Goal: Information Seeking & Learning: Learn about a topic

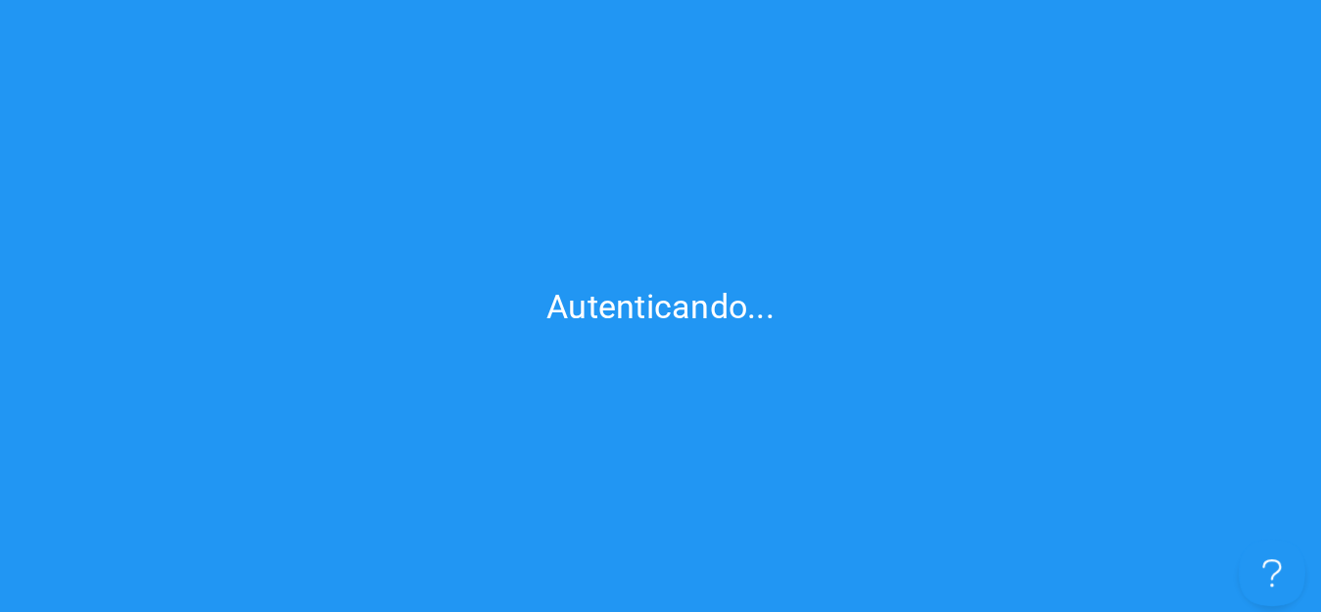
click at [1271, 566] on button "Open Beacon popover" at bounding box center [1267, 568] width 59 height 59
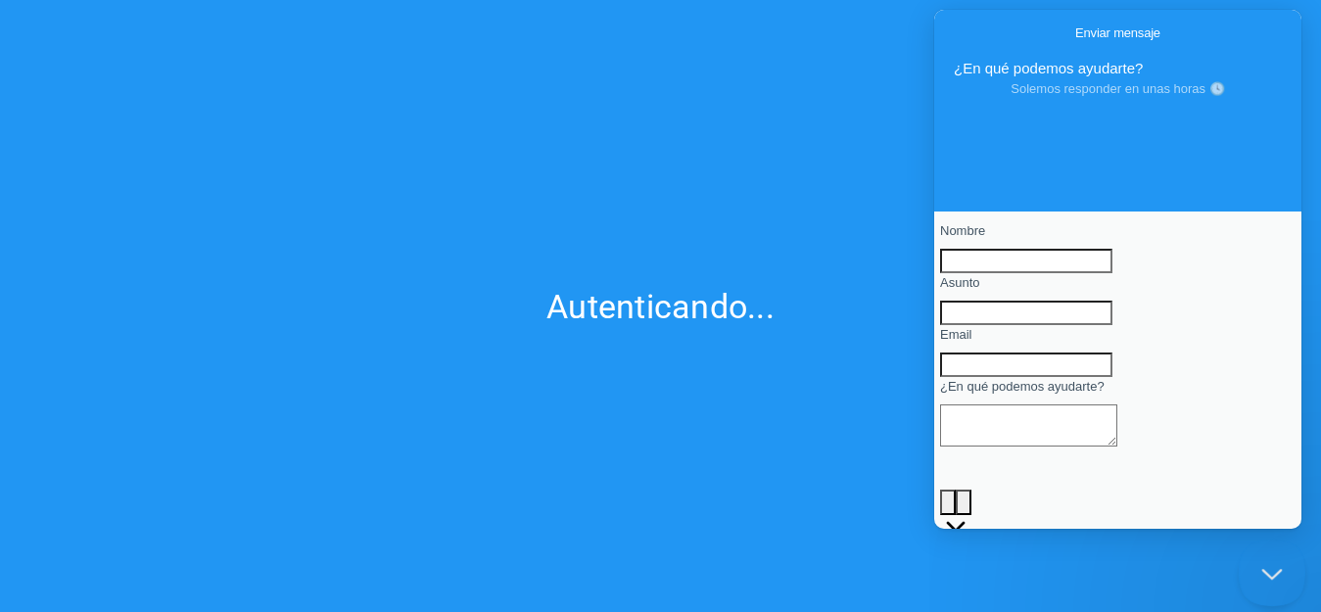
click at [1271, 566] on button "Close Beacon popover" at bounding box center [1267, 568] width 59 height 59
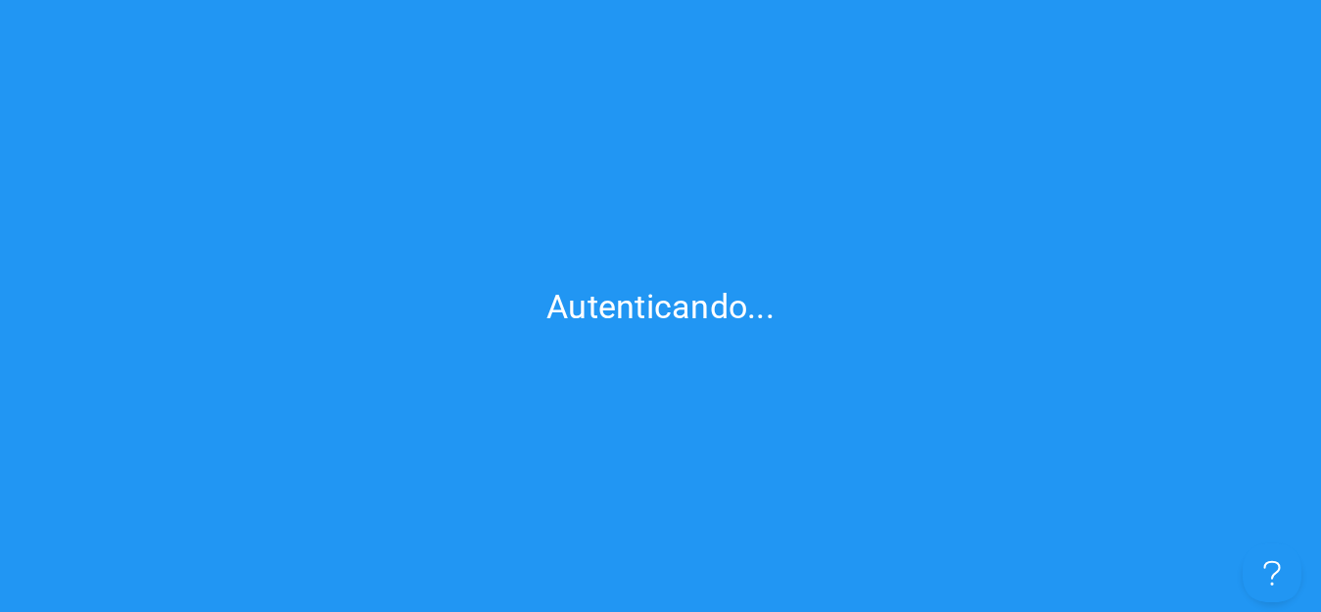
click at [583, 302] on div "Autenticando..." at bounding box center [660, 306] width 228 height 39
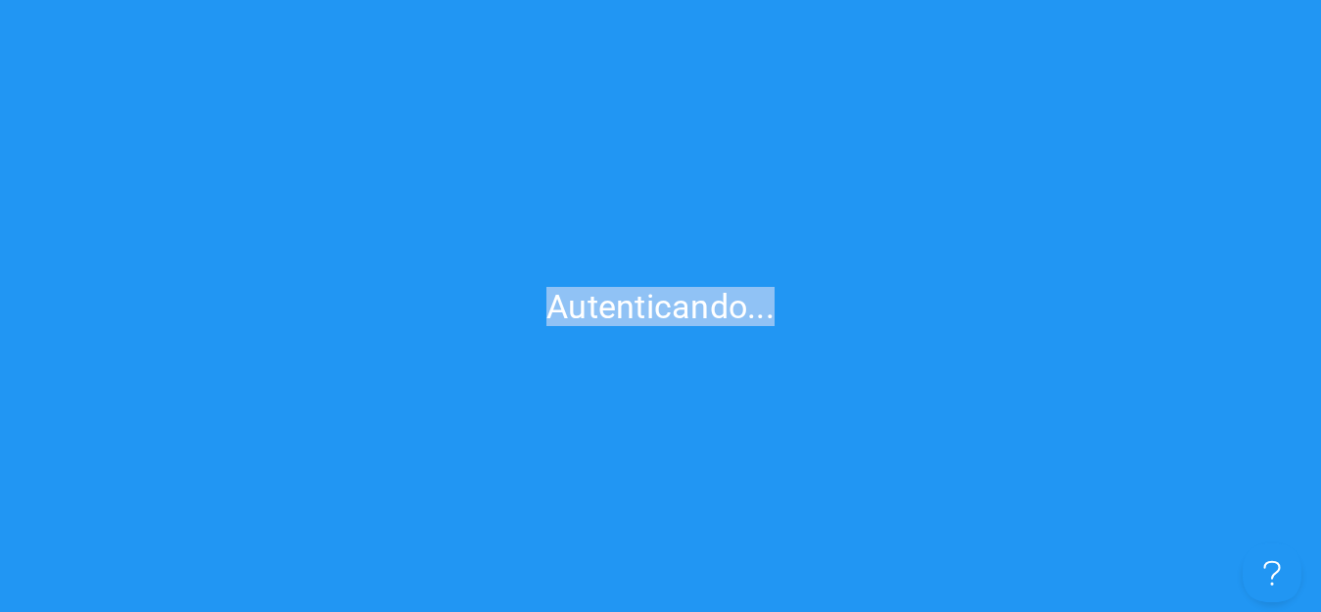
click at [583, 302] on div "Autenticando..." at bounding box center [660, 306] width 228 height 39
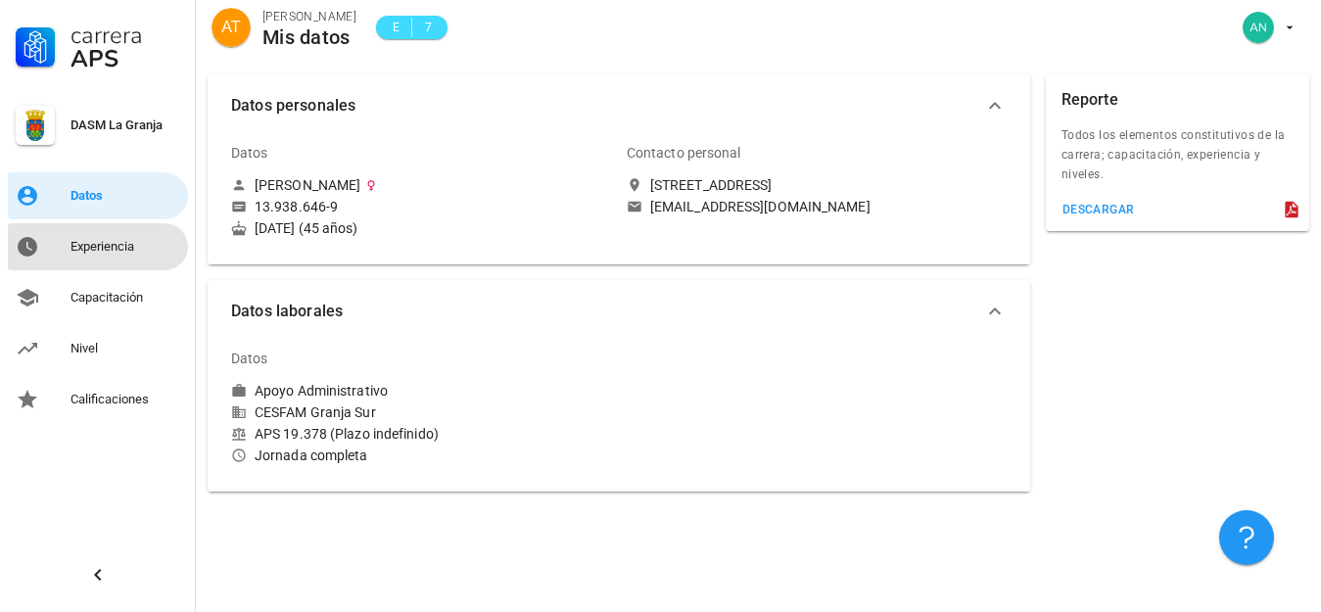
click at [93, 249] on div "Experiencia" at bounding box center [125, 247] width 110 height 16
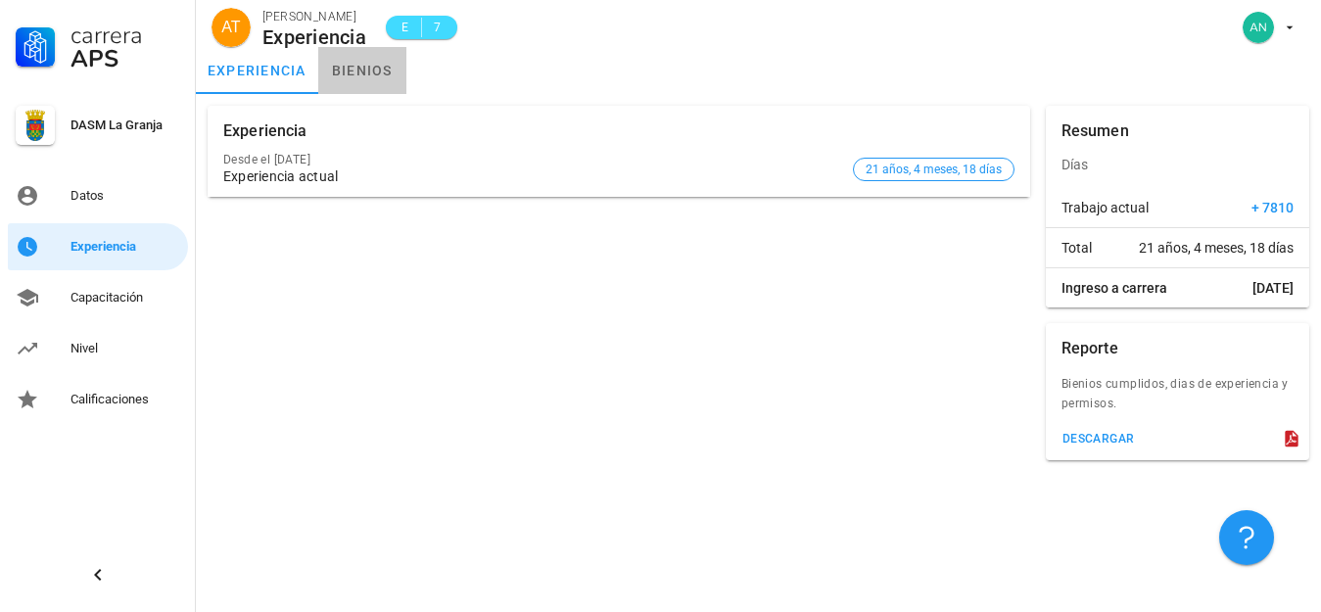
click at [370, 68] on link "bienios" at bounding box center [362, 70] width 88 height 47
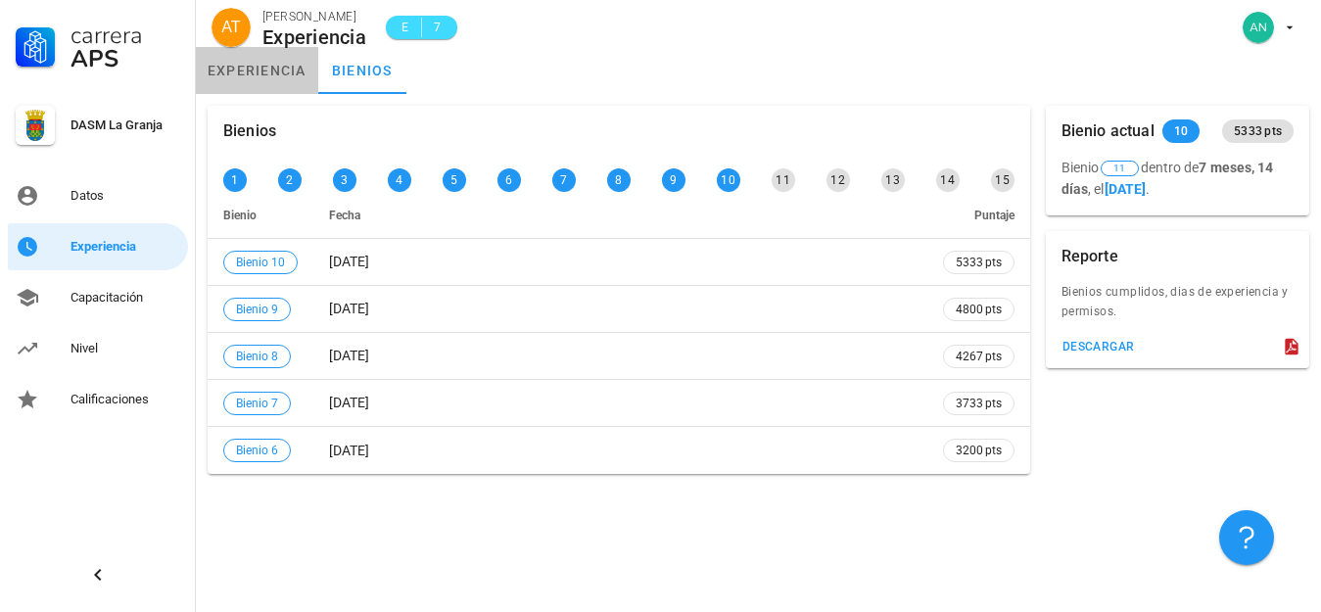
click at [227, 70] on link "experiencia" at bounding box center [257, 70] width 122 height 47
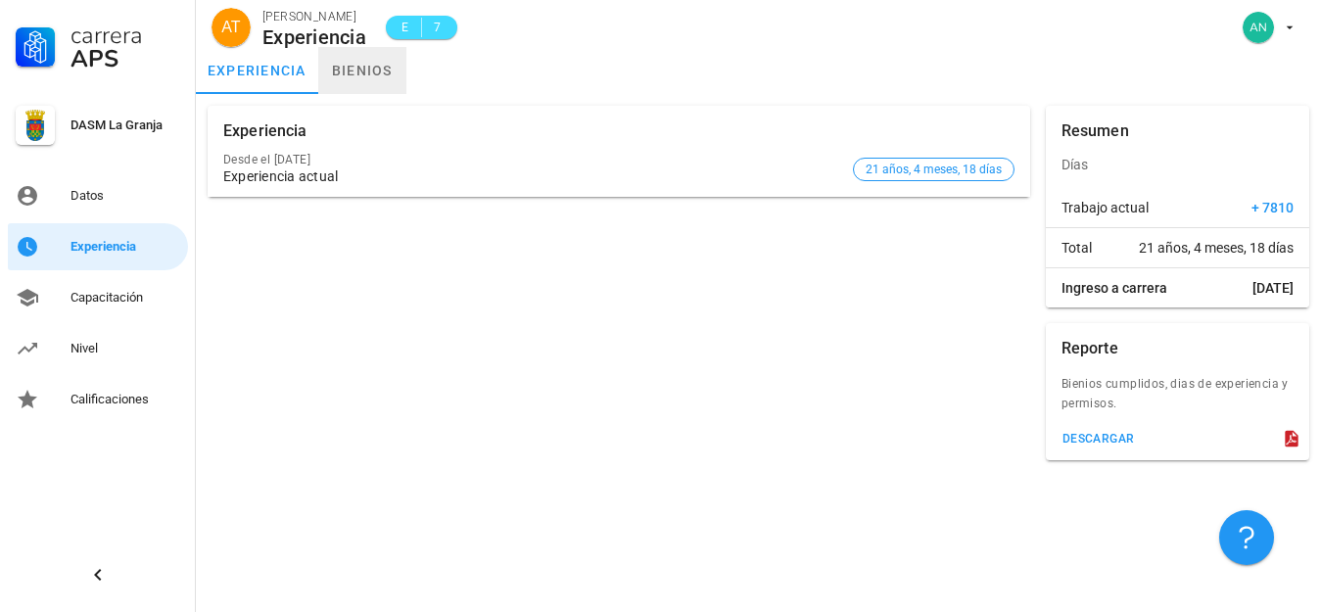
click at [384, 69] on link "bienios" at bounding box center [362, 70] width 88 height 47
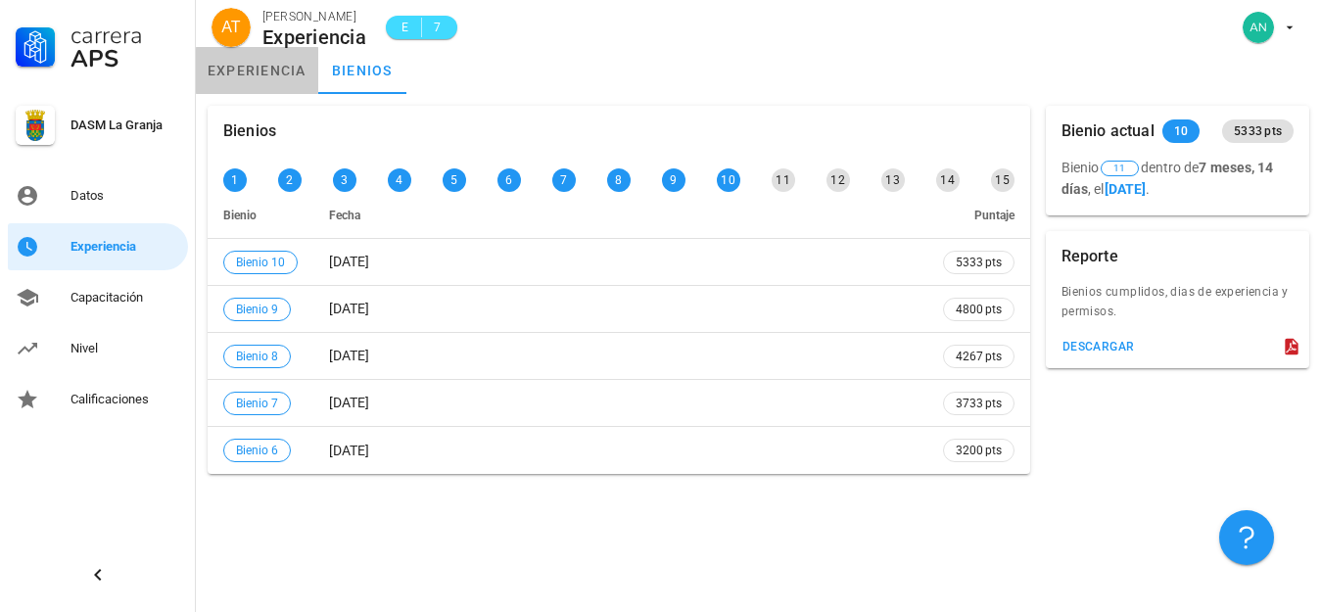
click at [259, 73] on link "experiencia" at bounding box center [257, 70] width 122 height 47
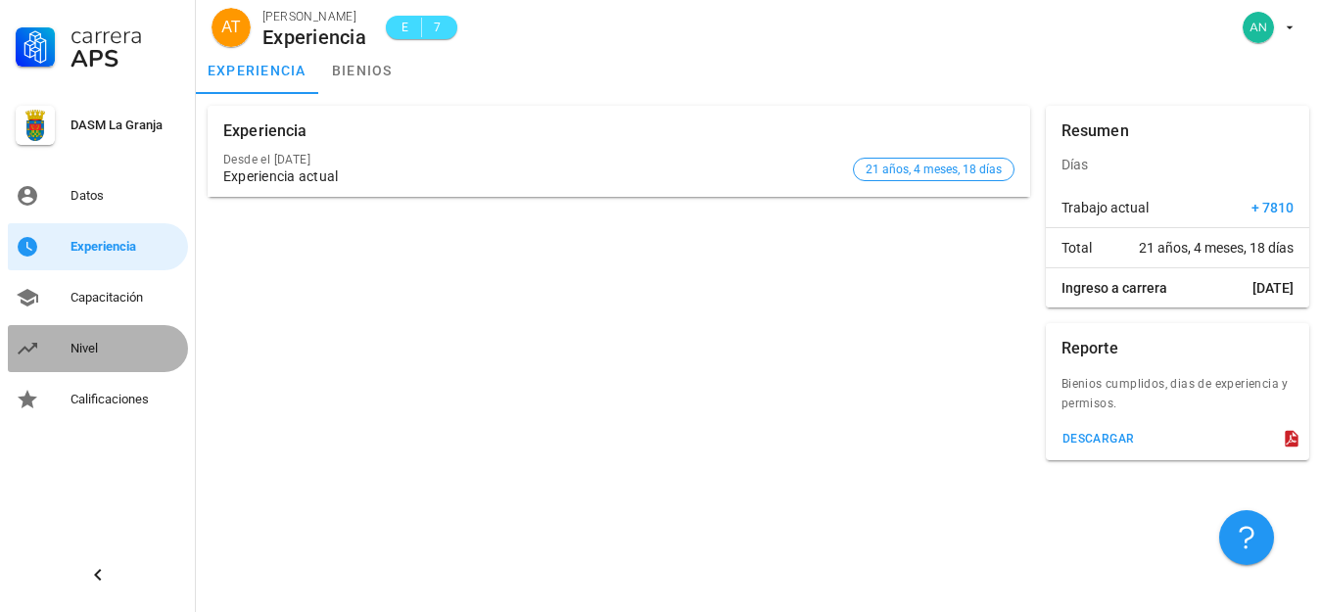
click at [87, 347] on div "Nivel" at bounding box center [125, 349] width 110 height 16
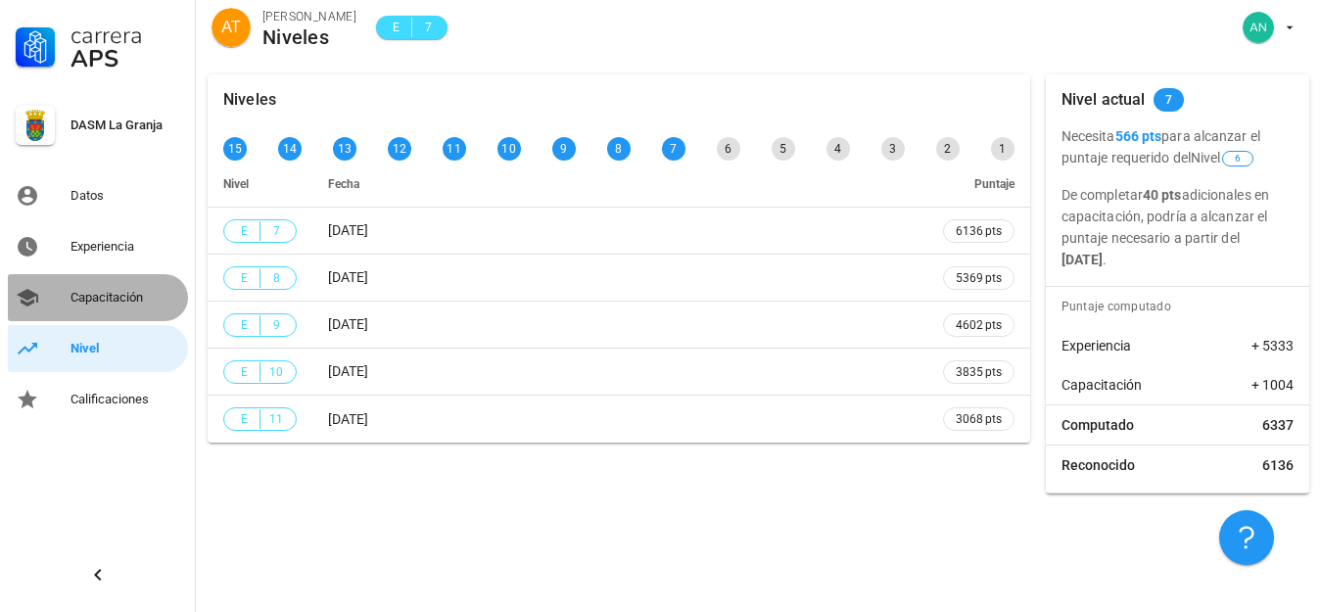
click at [91, 293] on div "Capacitación" at bounding box center [125, 298] width 110 height 16
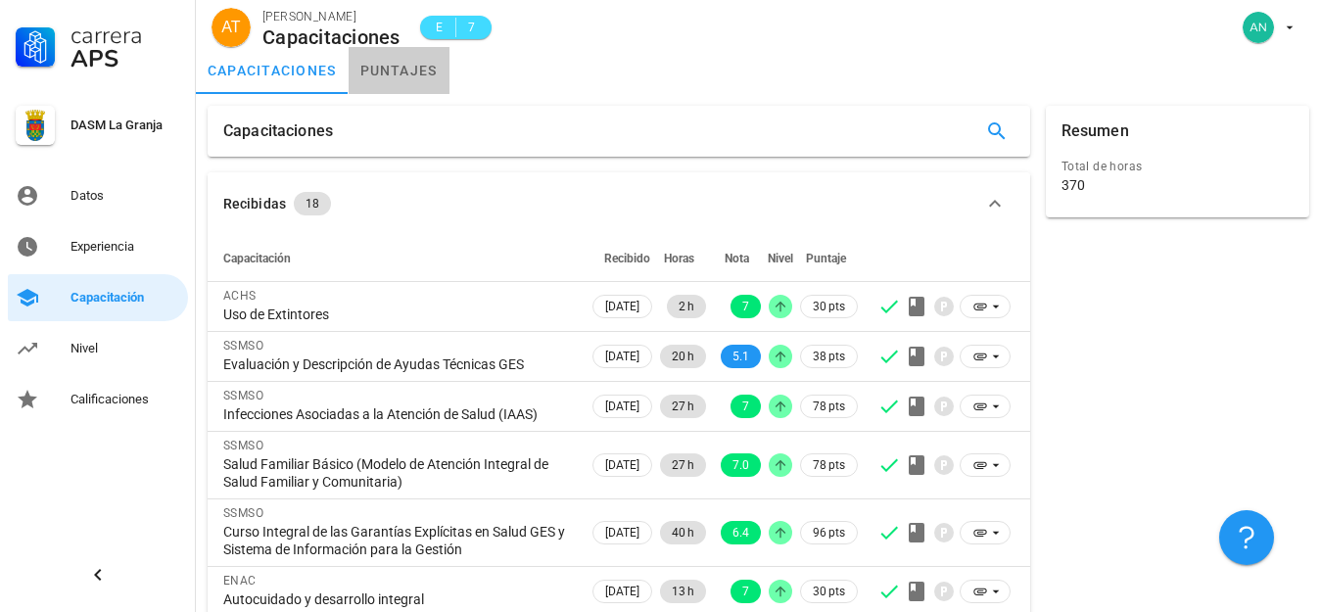
click at [397, 65] on link "puntajes" at bounding box center [399, 70] width 101 height 47
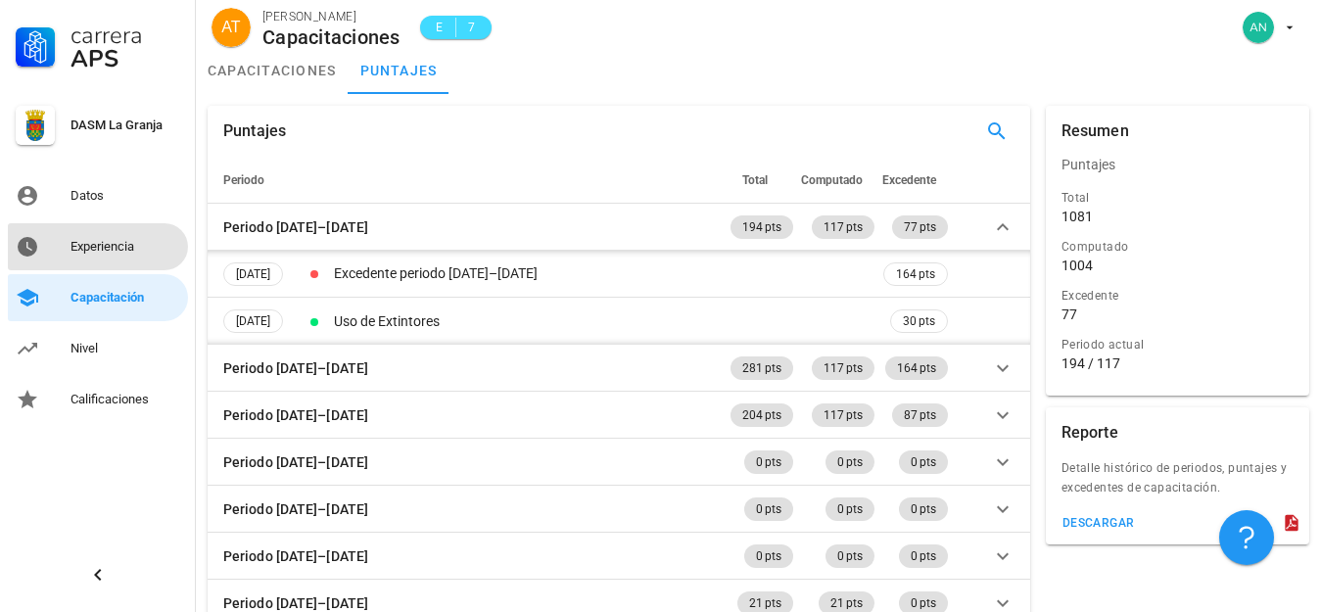
click at [98, 248] on div "Experiencia" at bounding box center [125, 247] width 110 height 16
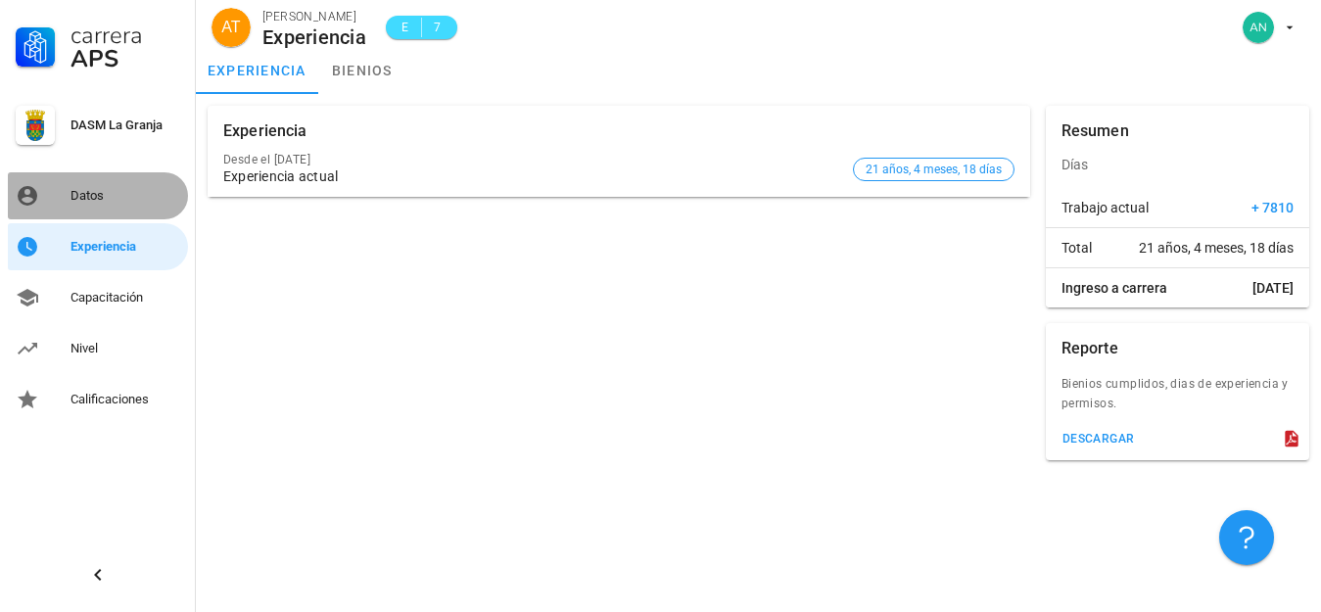
click at [90, 188] on div "Datos" at bounding box center [125, 196] width 110 height 16
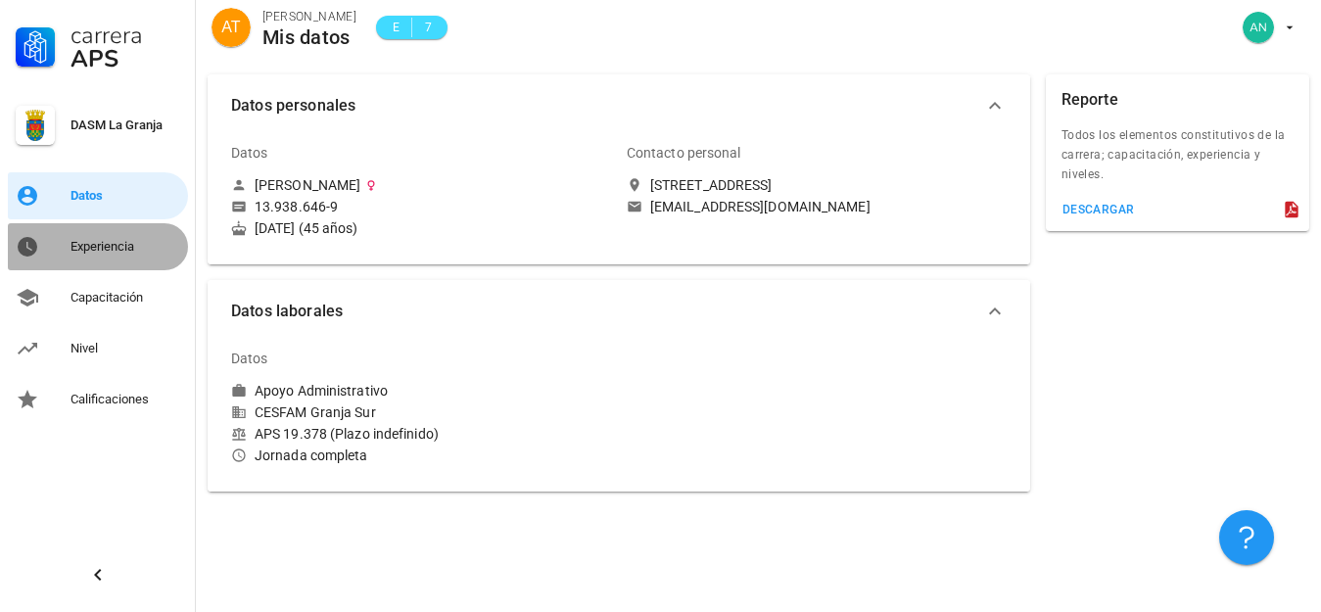
click at [98, 251] on div "Experiencia" at bounding box center [125, 247] width 110 height 16
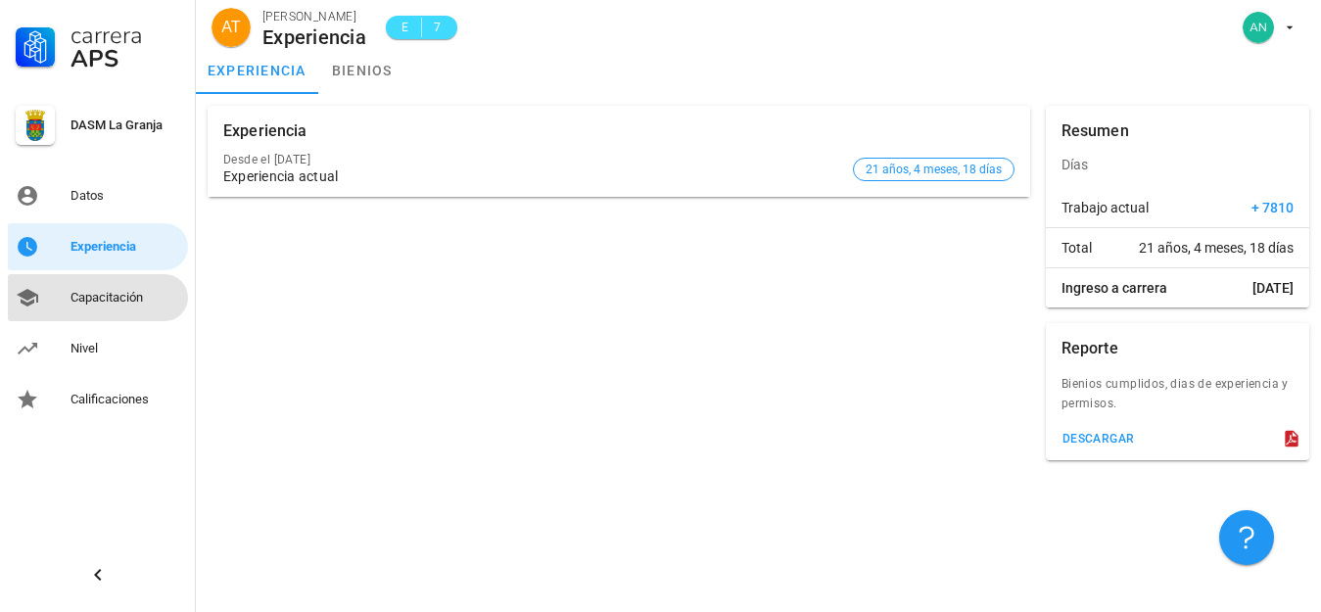
click at [108, 293] on div "Capacitación" at bounding box center [125, 298] width 110 height 16
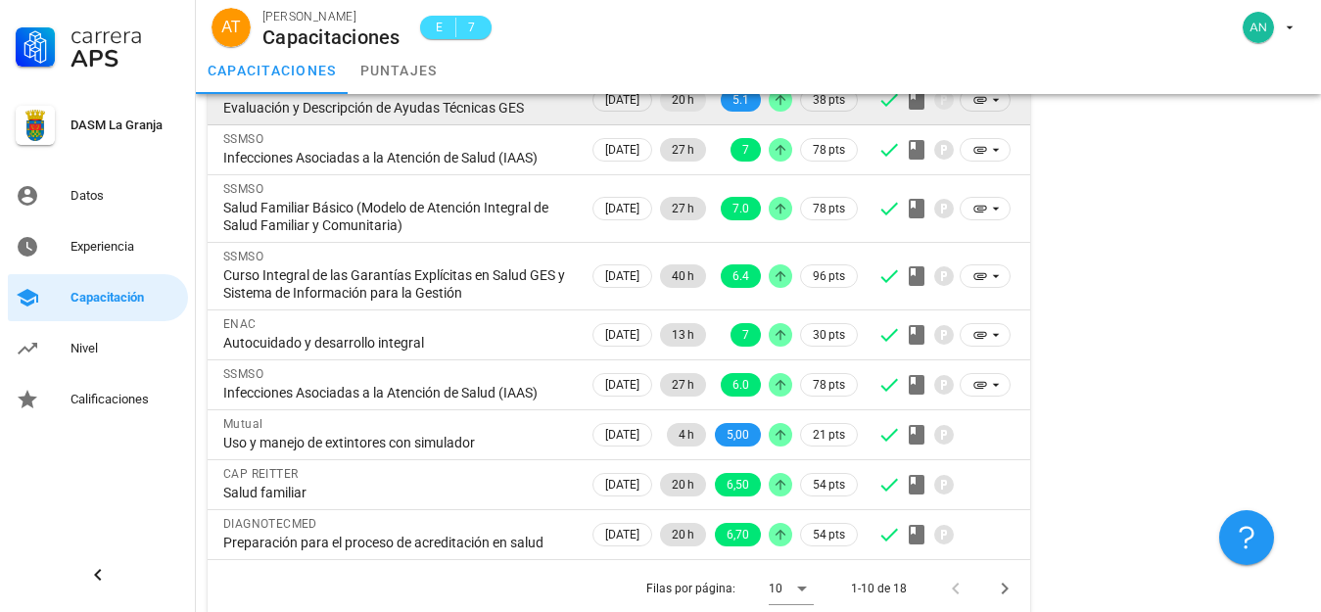
scroll to position [291, 0]
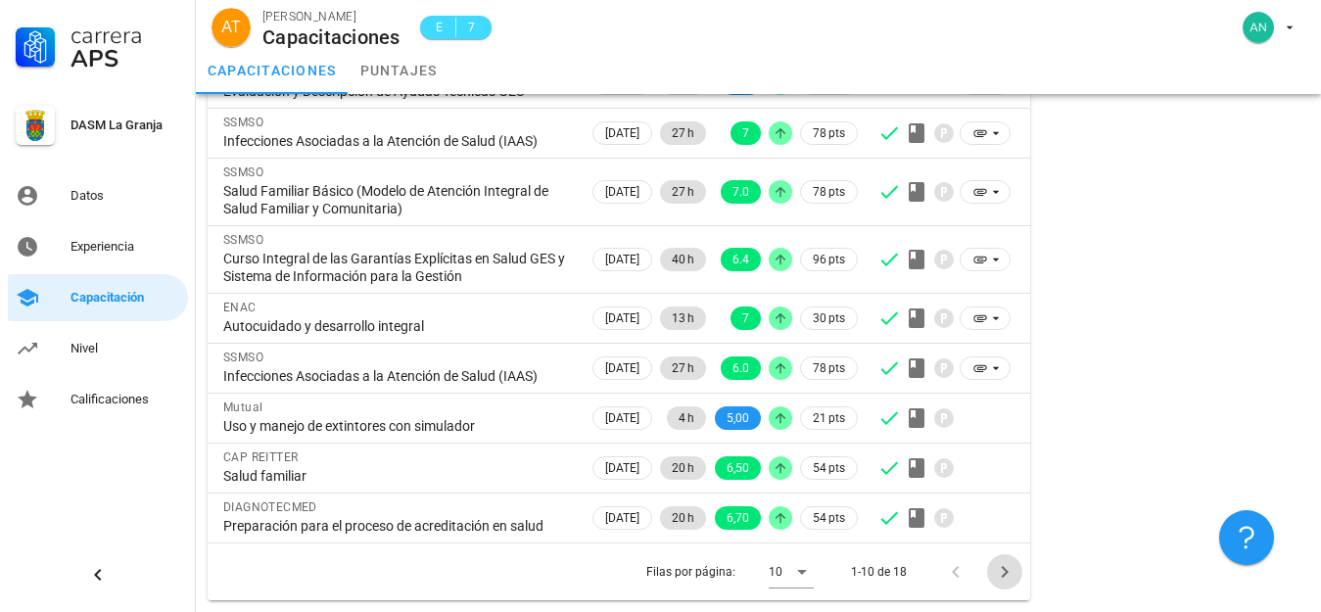
click at [1006, 571] on icon "Página siguiente" at bounding box center [1004, 572] width 7 height 12
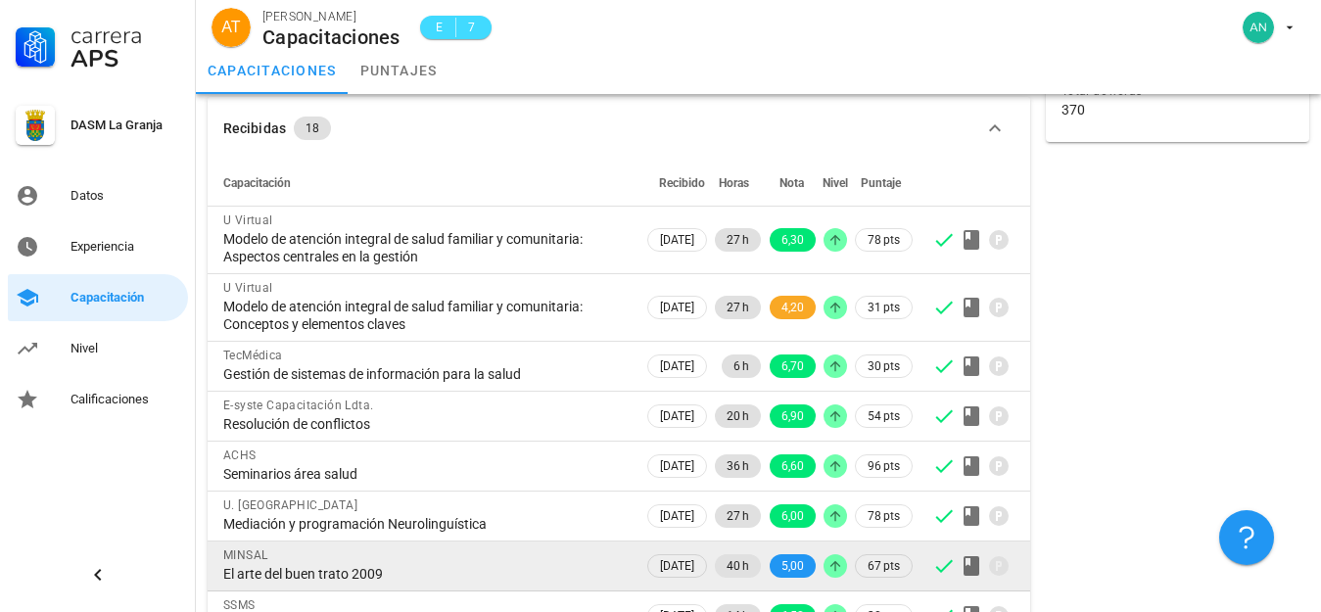
scroll to position [173, 0]
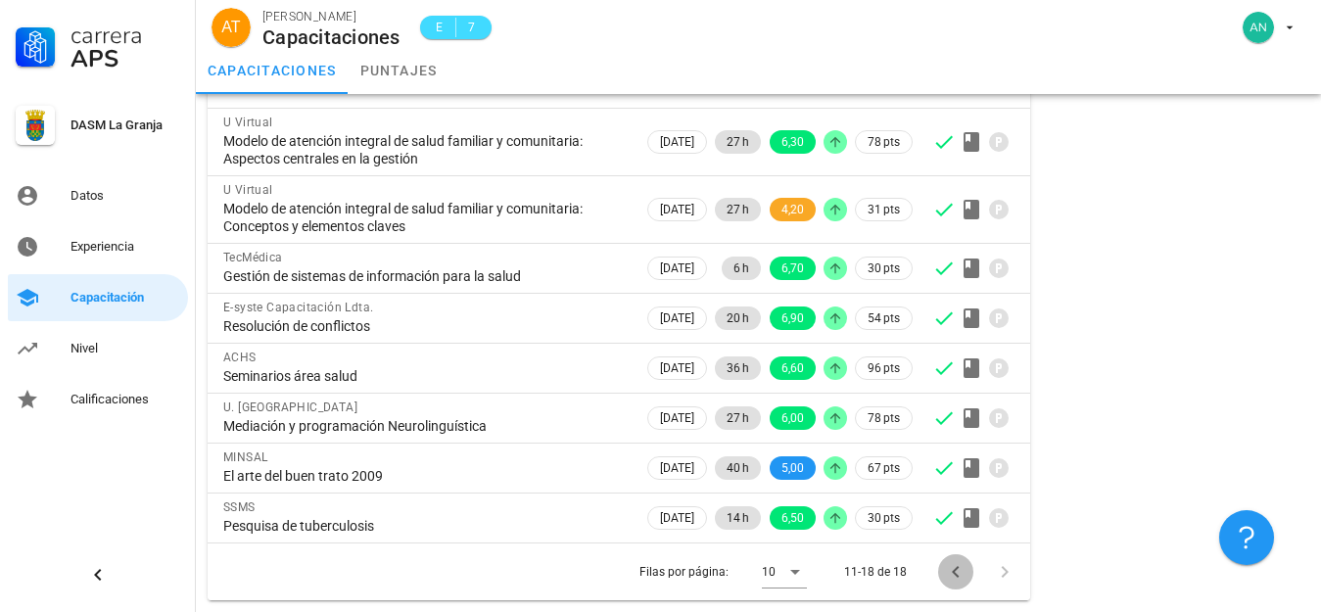
click at [952, 571] on icon "Página anterior" at bounding box center [955, 571] width 23 height 23
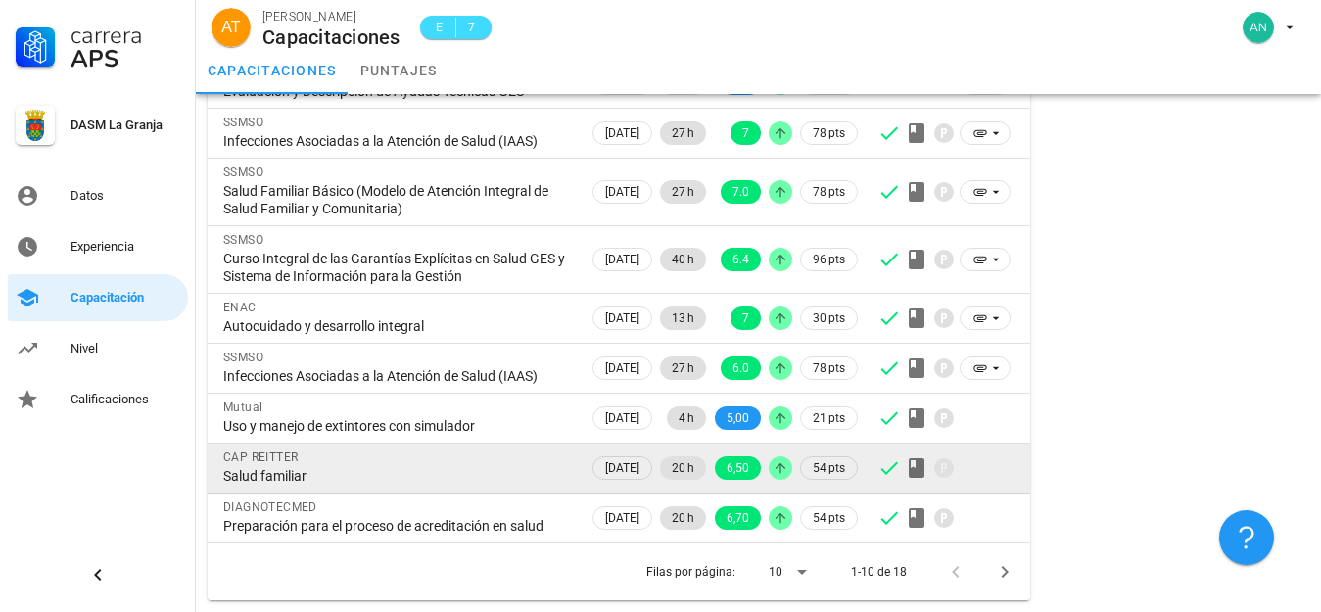
scroll to position [291, 0]
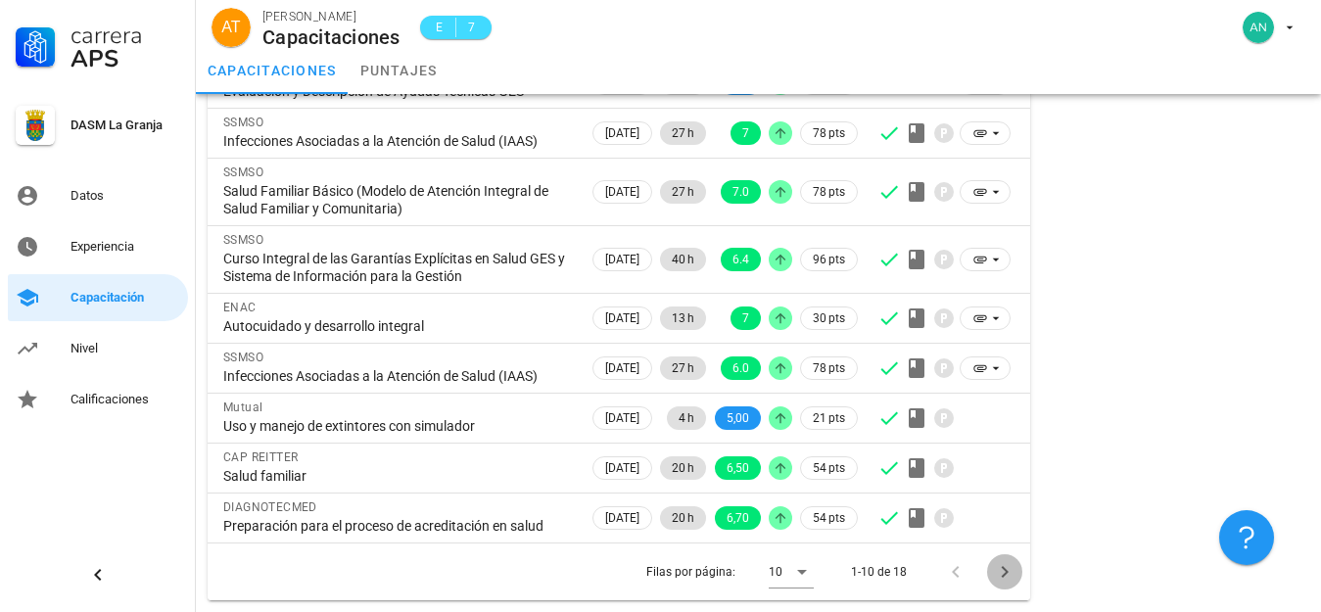
click at [1007, 572] on icon "Página siguiente" at bounding box center [1004, 572] width 7 height 12
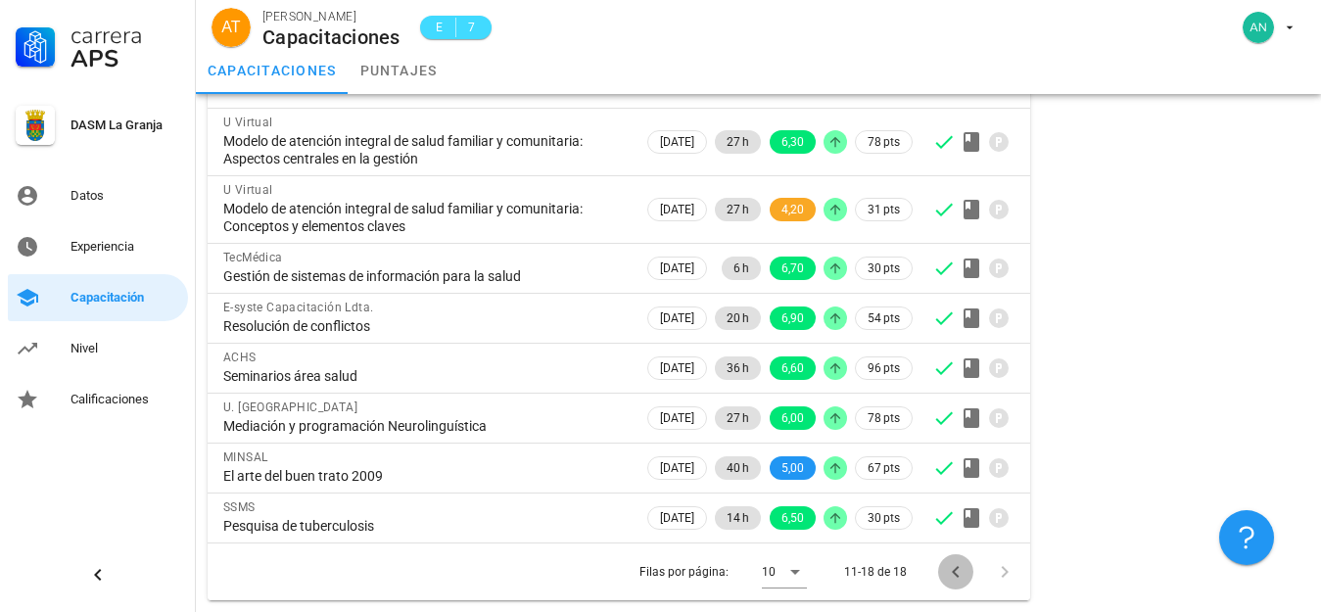
click at [953, 571] on icon "Página anterior" at bounding box center [955, 572] width 7 height 12
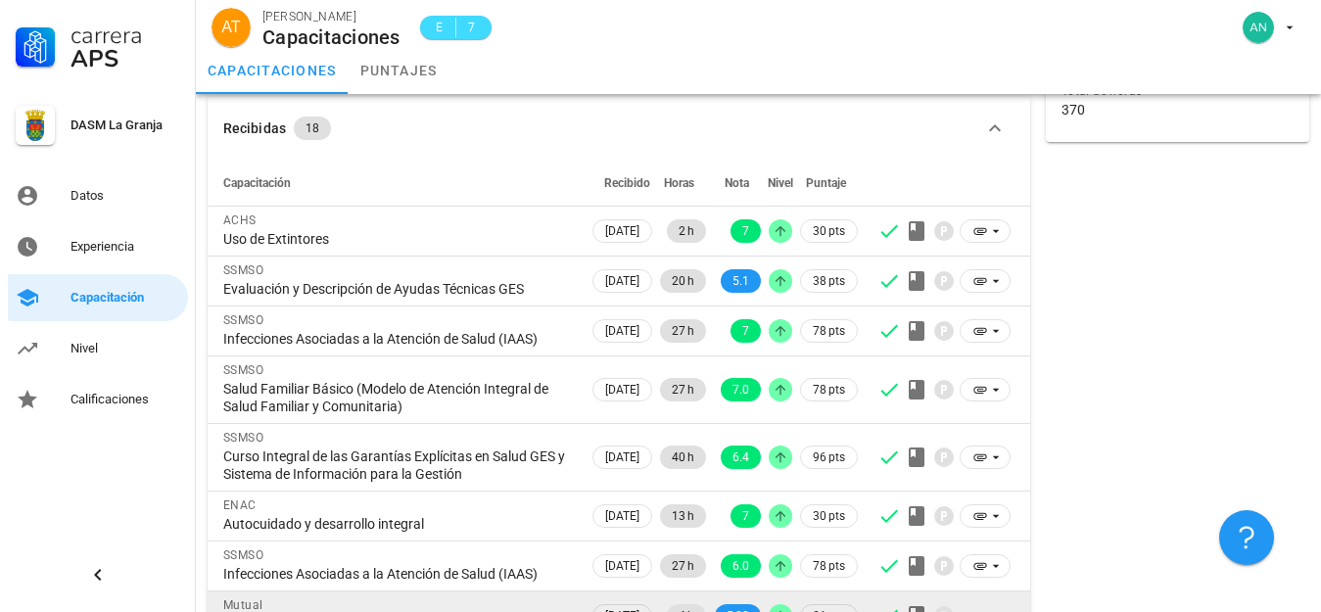
scroll to position [0, 0]
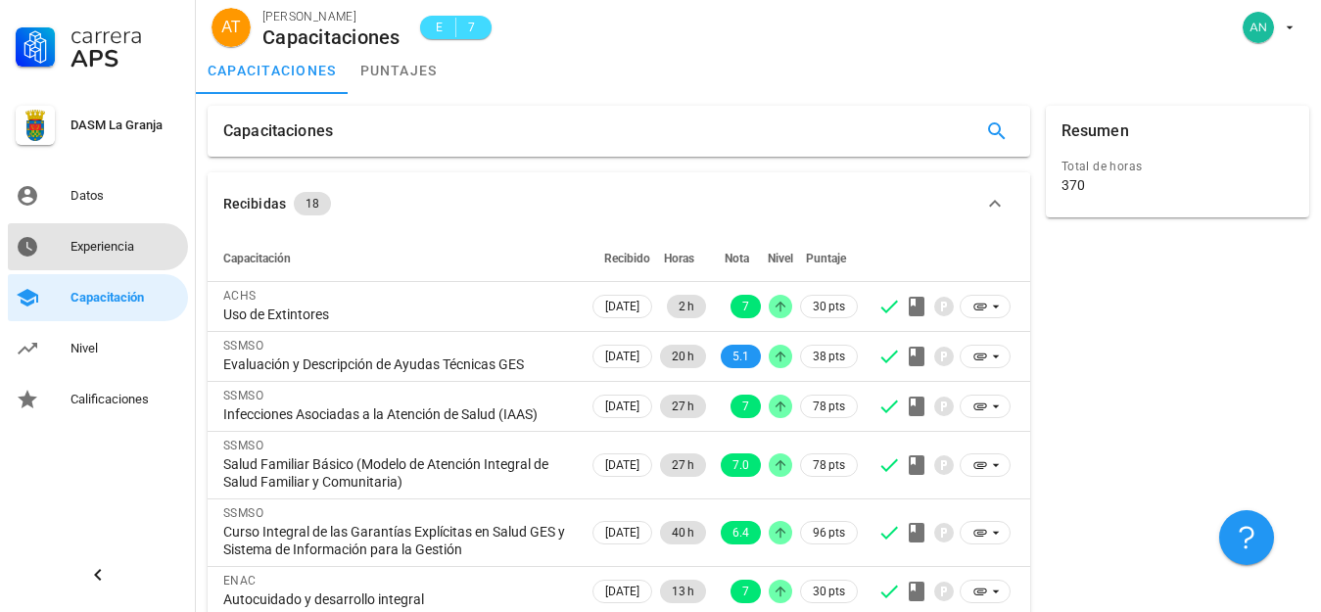
click at [93, 249] on div "Experiencia" at bounding box center [125, 247] width 110 height 16
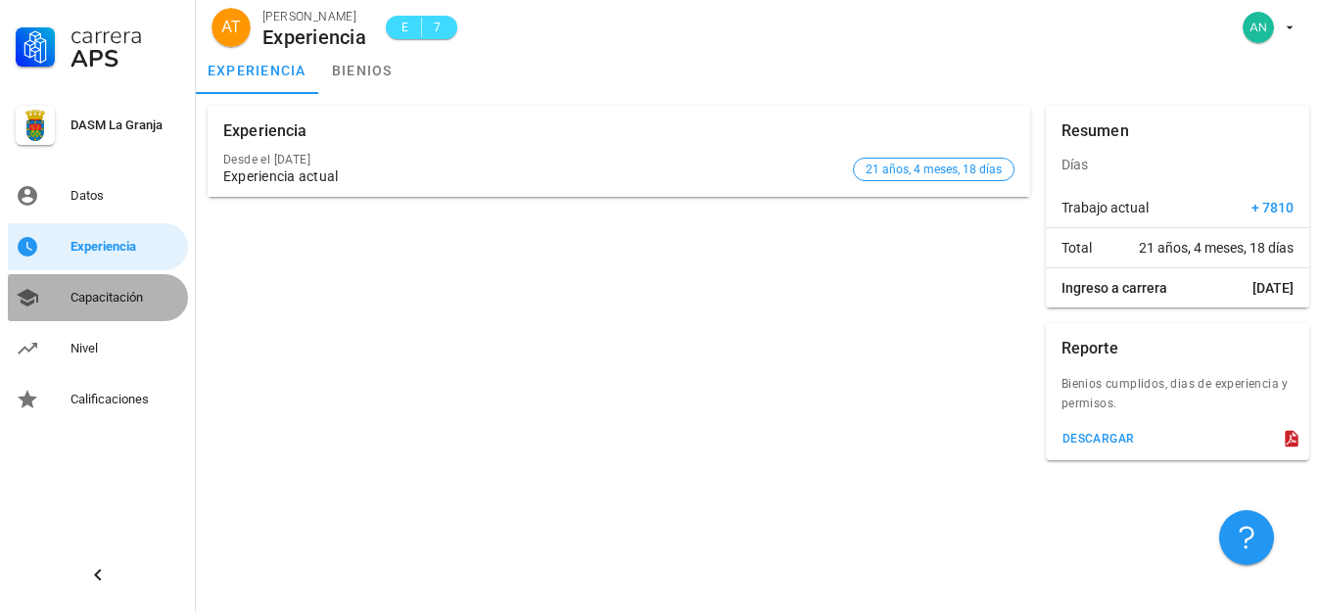
click at [98, 293] on div "Capacitación" at bounding box center [125, 298] width 110 height 16
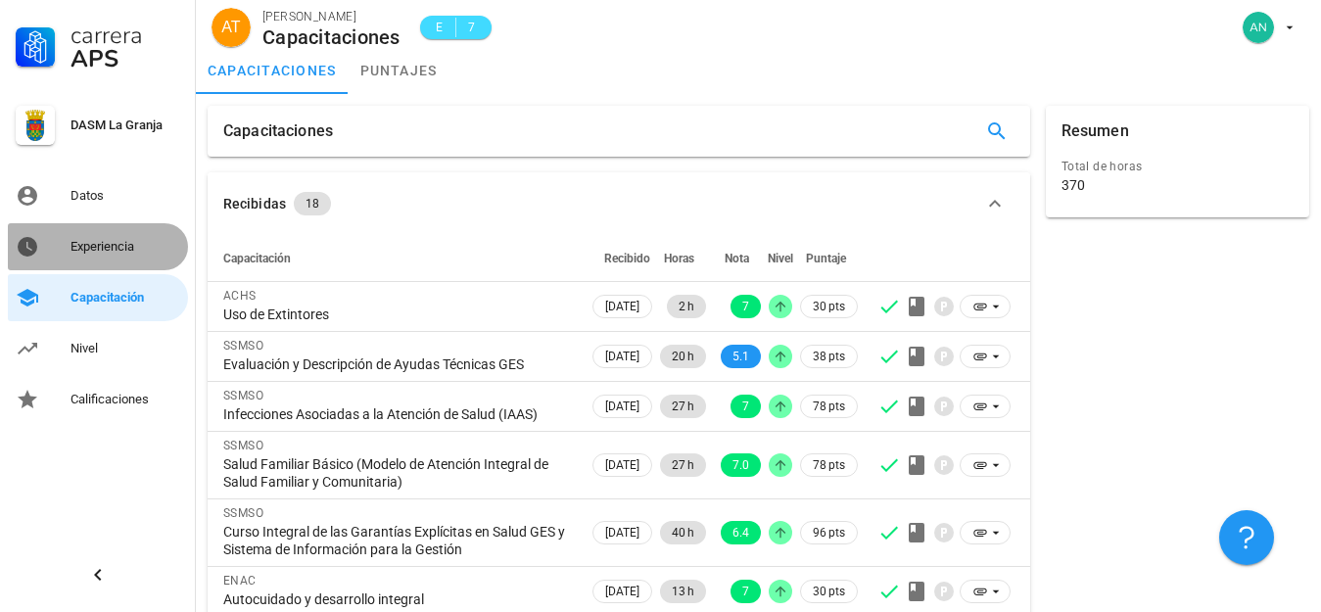
click at [93, 246] on div "Experiencia" at bounding box center [125, 247] width 110 height 16
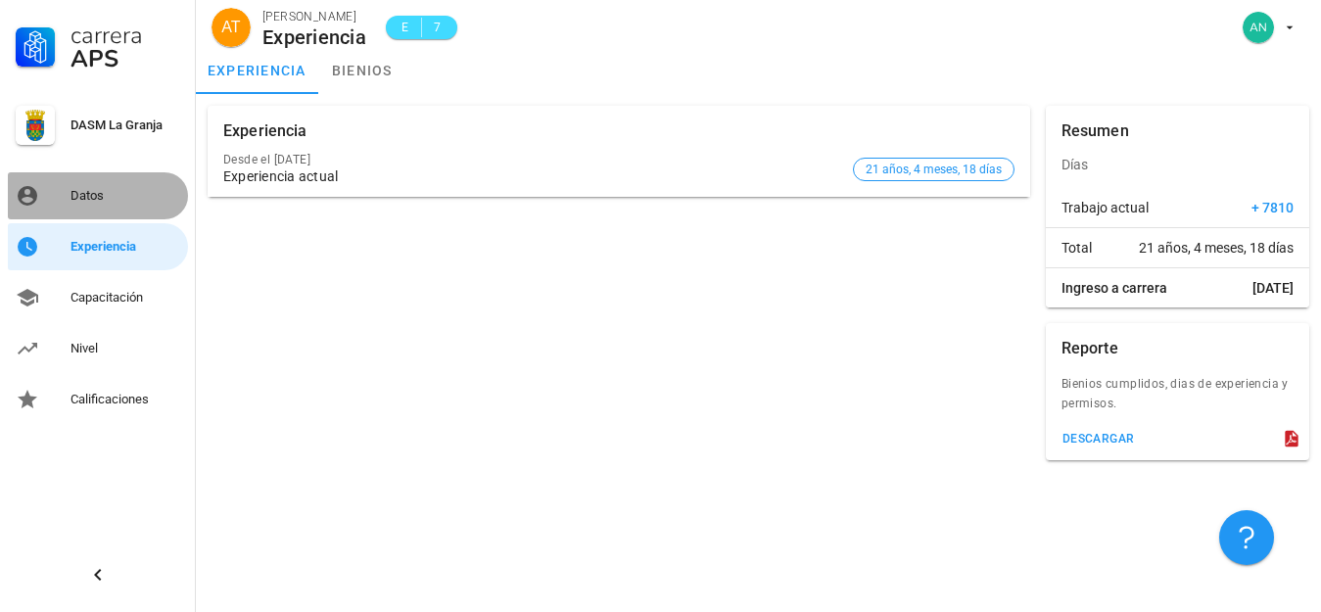
click at [95, 196] on div "Datos" at bounding box center [125, 196] width 110 height 16
